Goal: Task Accomplishment & Management: Manage account settings

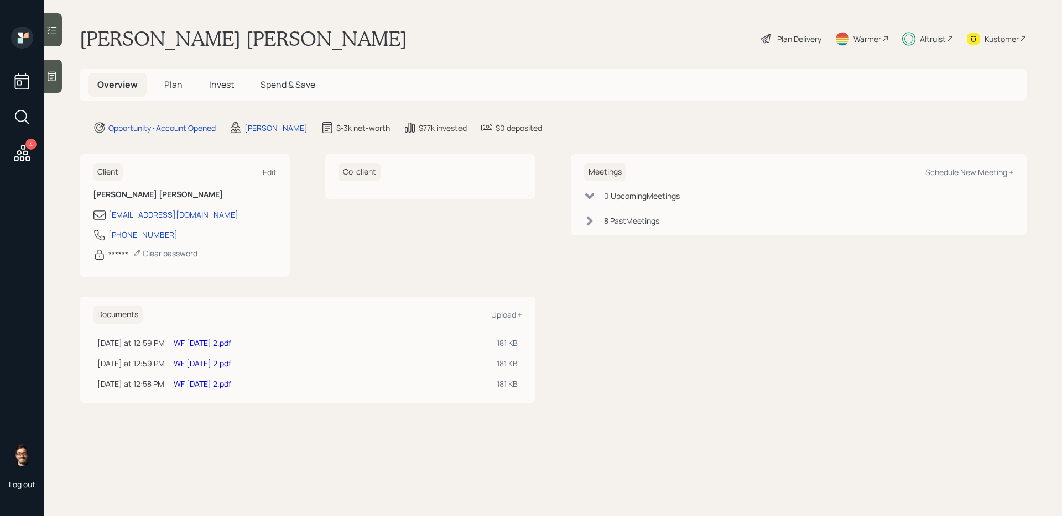
click at [224, 82] on span "Invest" at bounding box center [221, 85] width 25 height 12
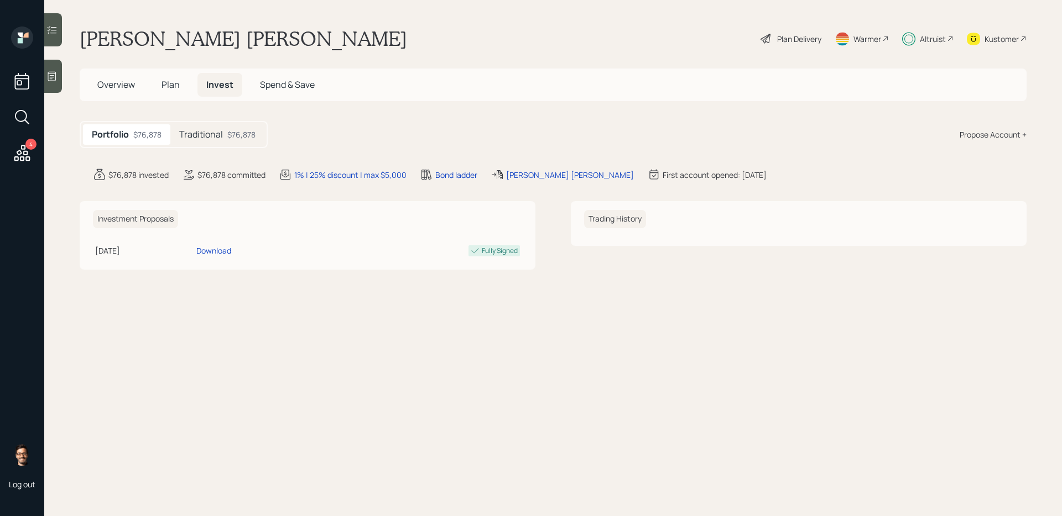
click at [59, 34] on div at bounding box center [53, 29] width 18 height 33
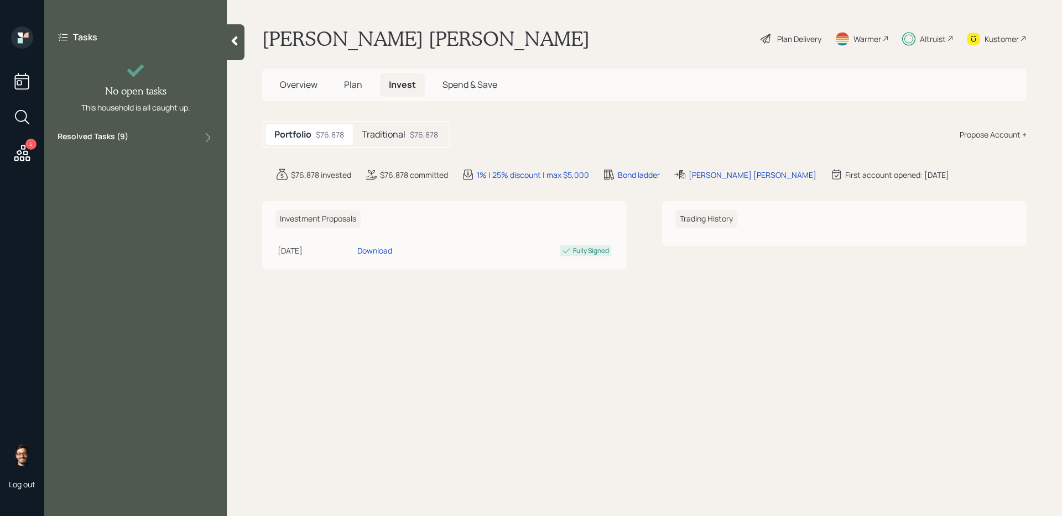
click at [136, 134] on div "Resolved Tasks ( 9 )" at bounding box center [136, 137] width 156 height 13
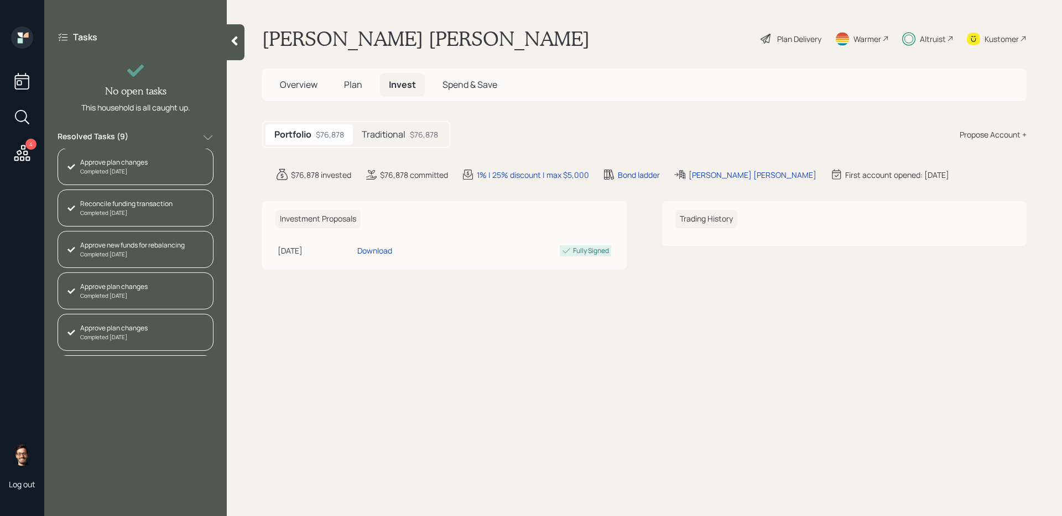
scroll to position [161, 0]
click at [343, 95] on h5 "Plan" at bounding box center [353, 85] width 36 height 24
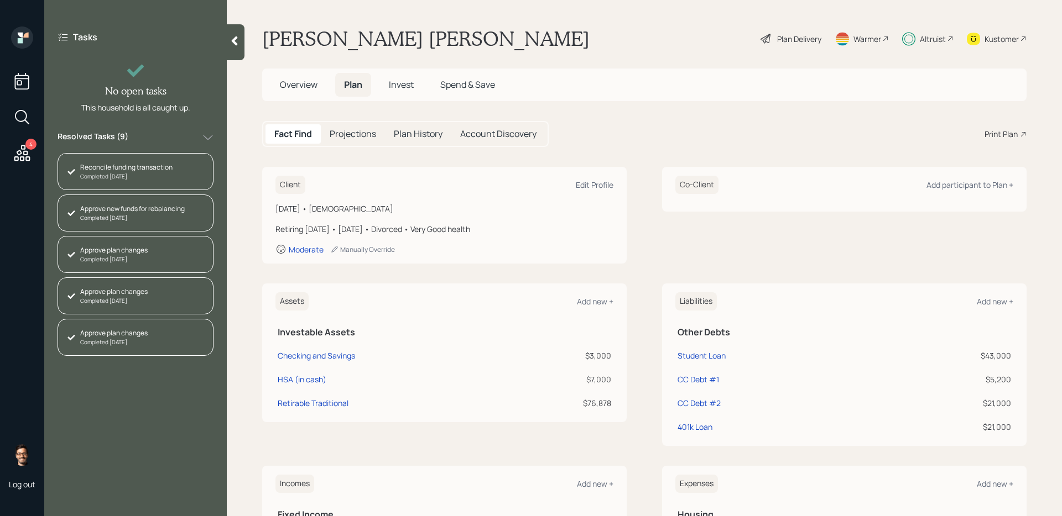
click at [405, 83] on span "Invest" at bounding box center [401, 85] width 25 height 12
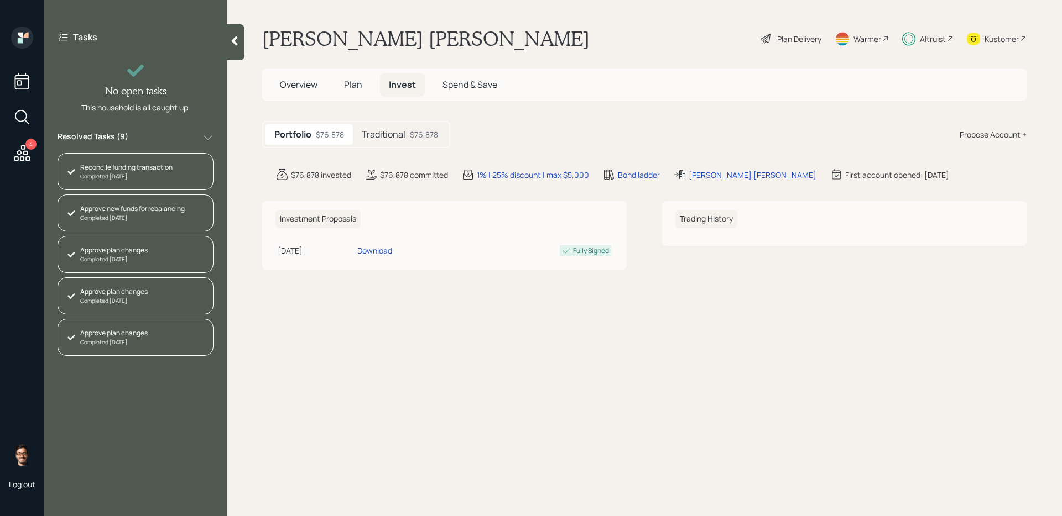
click at [399, 140] on h5 "Traditional" at bounding box center [384, 134] width 44 height 11
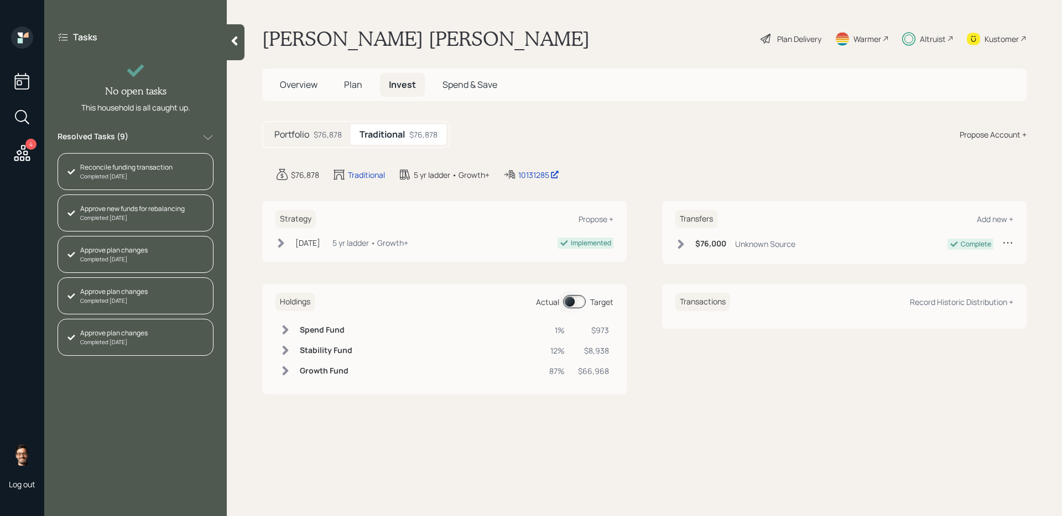
click at [578, 299] on span at bounding box center [574, 301] width 23 height 13
click at [579, 301] on span at bounding box center [574, 301] width 23 height 13
click at [1001, 39] on div "Kustomer" at bounding box center [1001, 39] width 34 height 12
click at [800, 37] on div "Plan Delivery" at bounding box center [799, 39] width 44 height 12
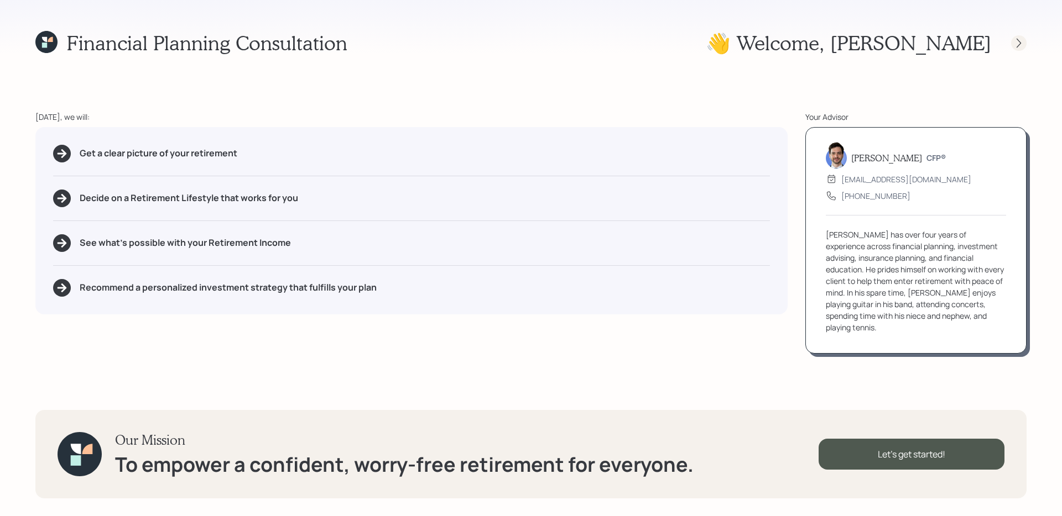
click at [1019, 38] on icon at bounding box center [1018, 43] width 11 height 11
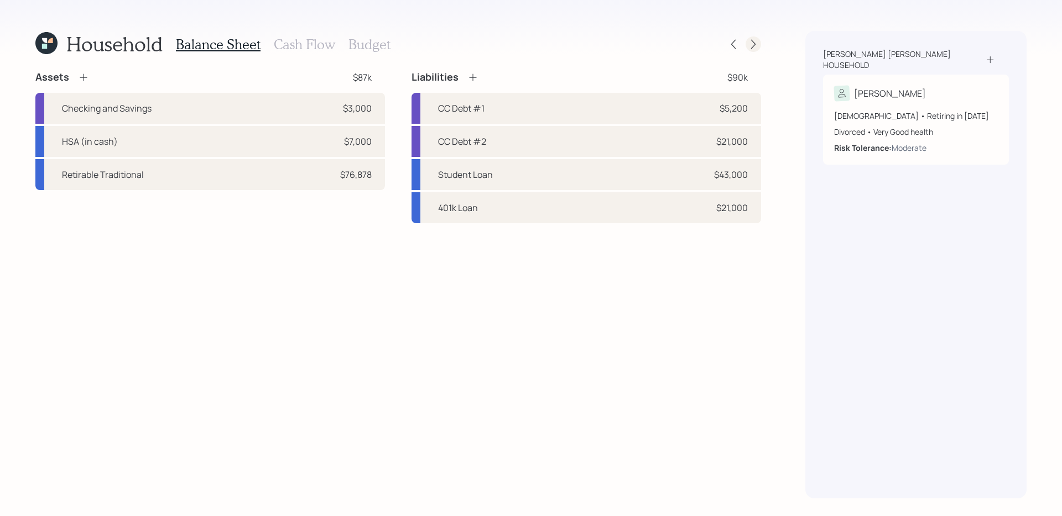
click at [752, 50] on div at bounding box center [752, 43] width 15 height 15
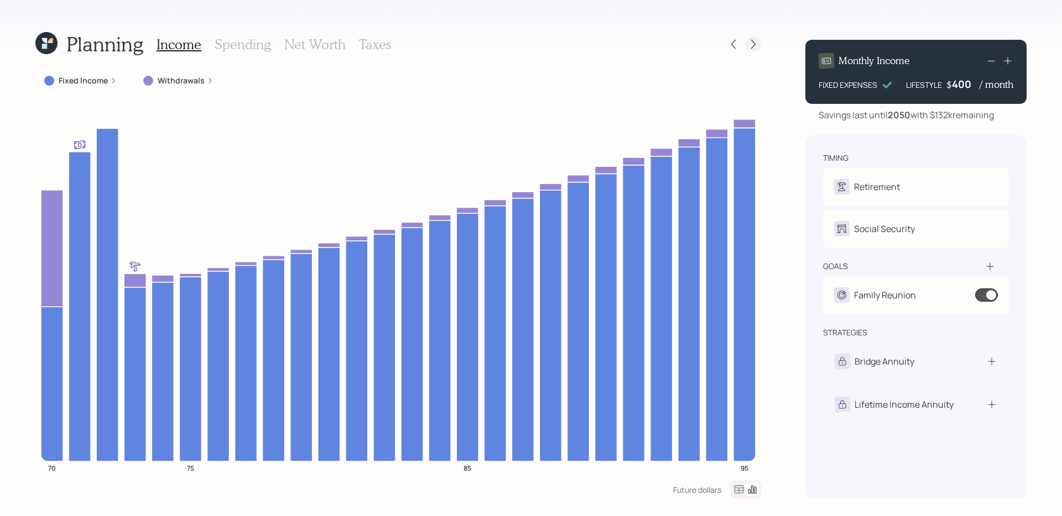
click at [754, 42] on icon at bounding box center [753, 44] width 11 height 11
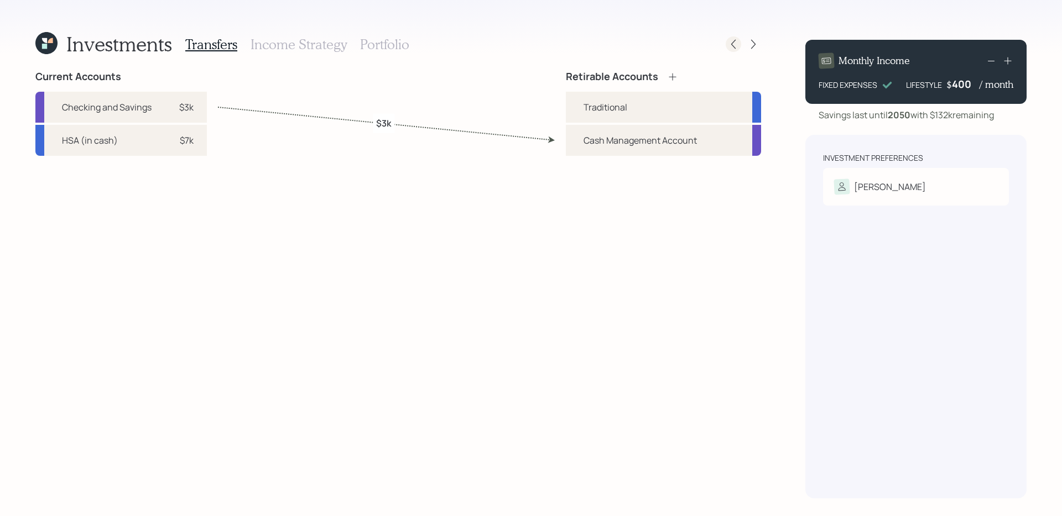
click at [726, 47] on div at bounding box center [732, 43] width 15 height 15
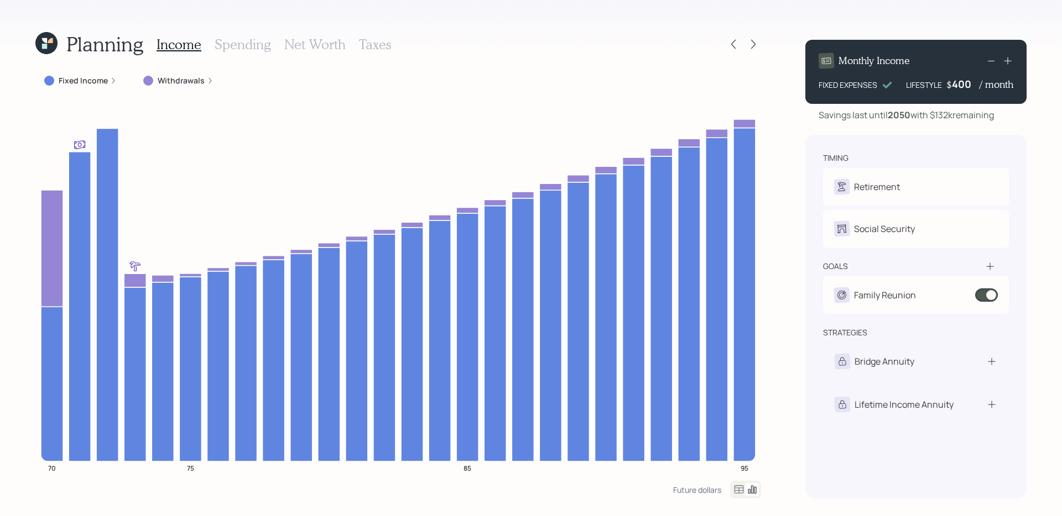
click at [237, 49] on h3 "Spending" at bounding box center [243, 44] width 56 height 16
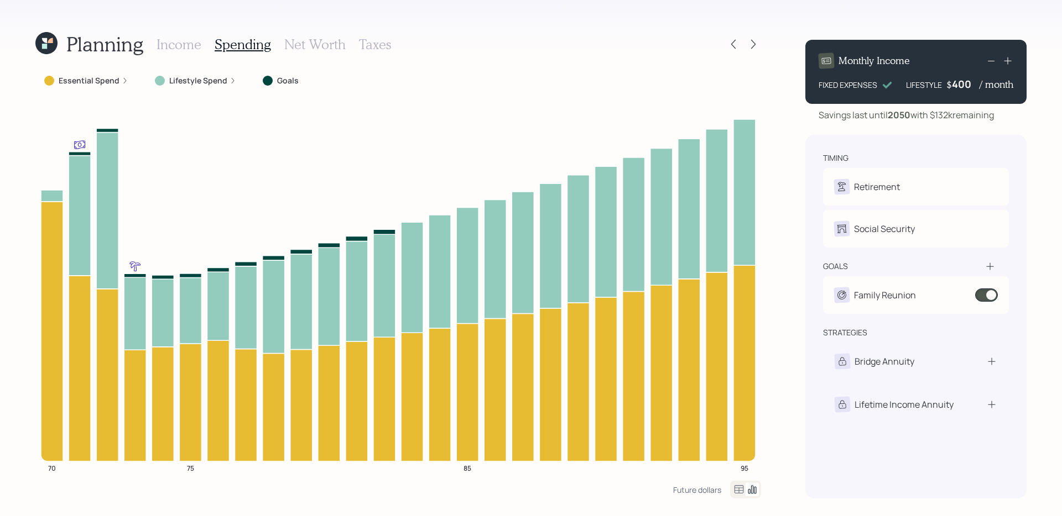
click at [107, 77] on label "Essential Spend" at bounding box center [89, 80] width 61 height 11
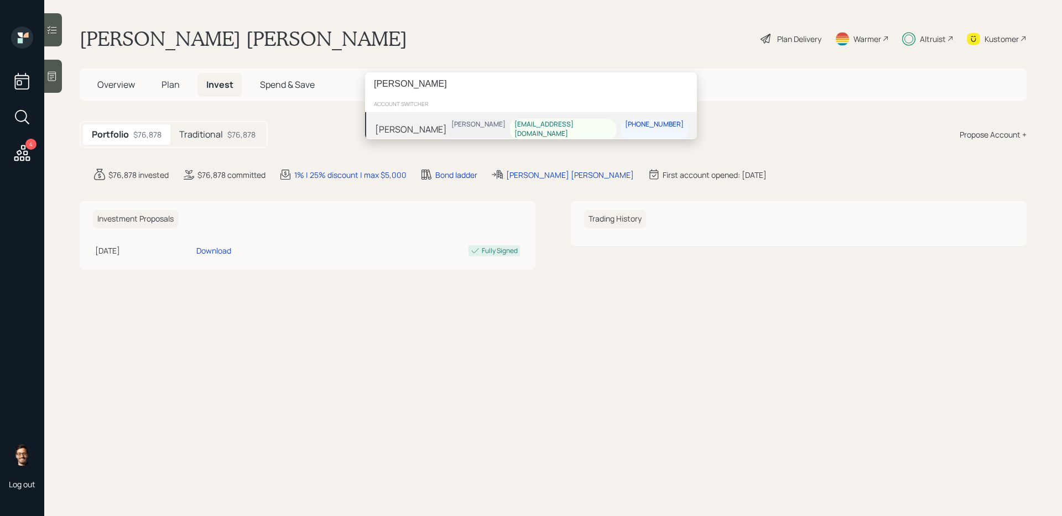
type input "[PERSON_NAME]"
